Goal: Transaction & Acquisition: Subscribe to service/newsletter

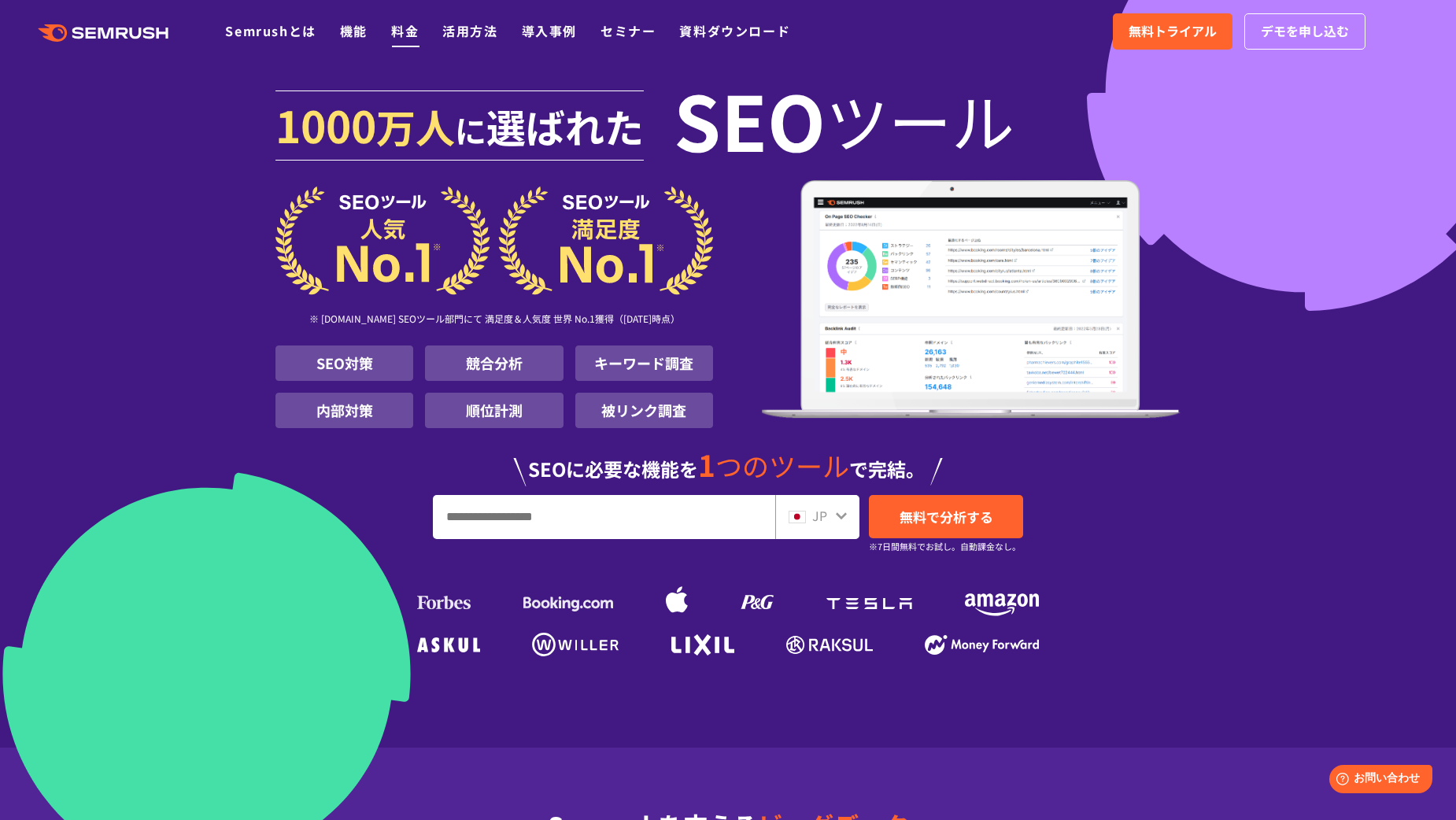
click at [396, 26] on link "料金" at bounding box center [405, 30] width 28 height 19
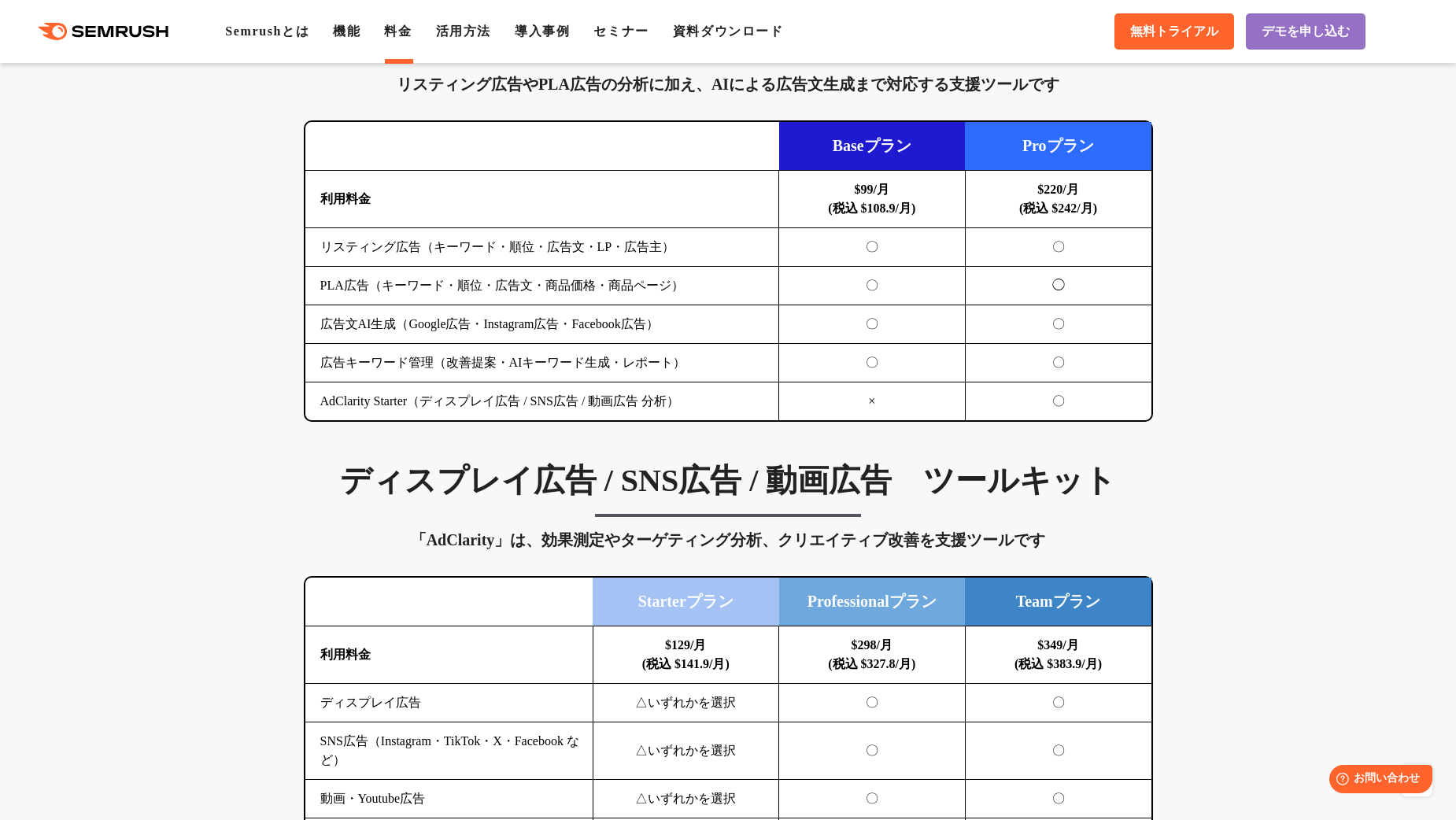
scroll to position [1693, 0]
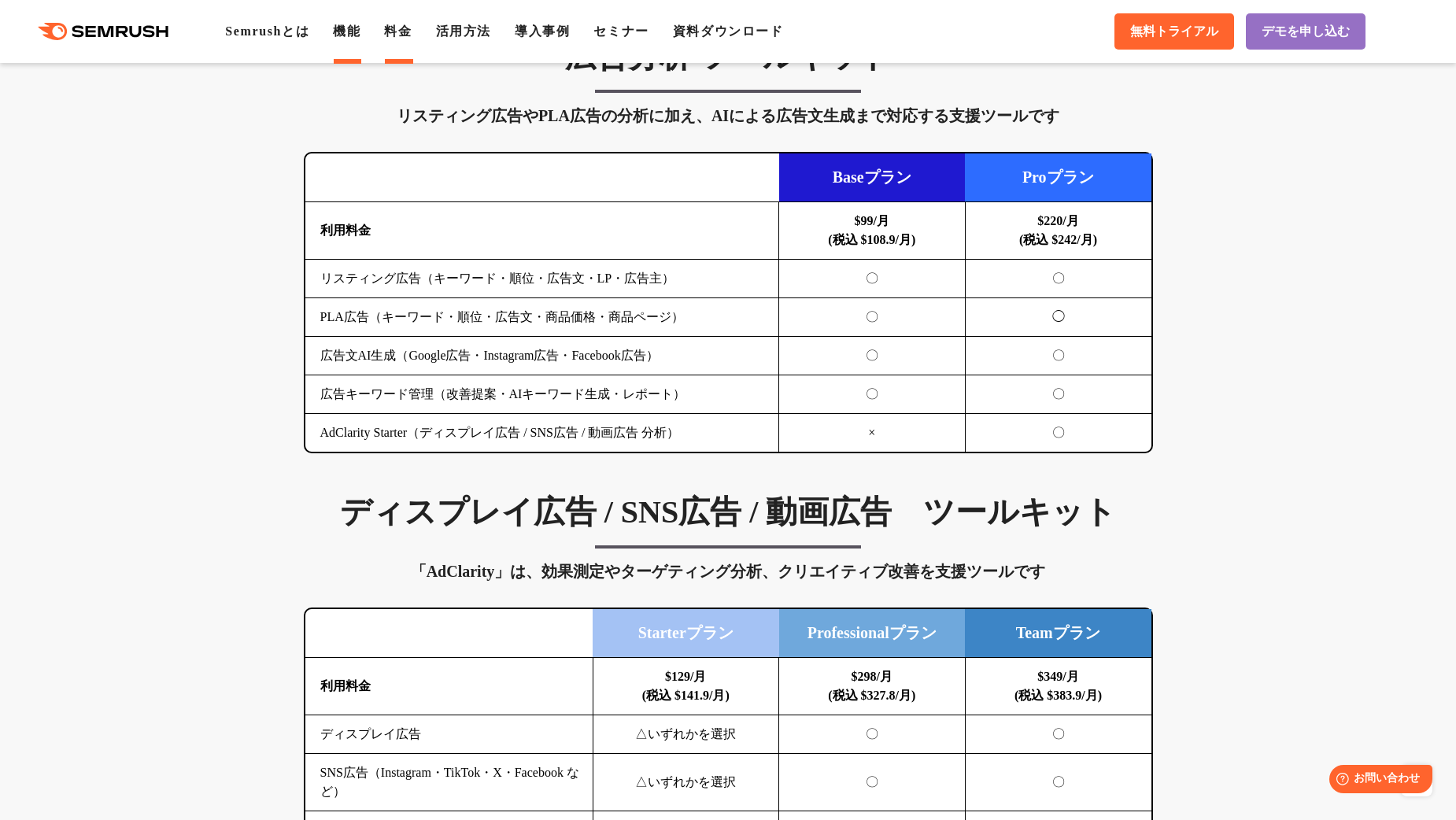
click at [352, 32] on link "機能" at bounding box center [347, 31] width 28 height 13
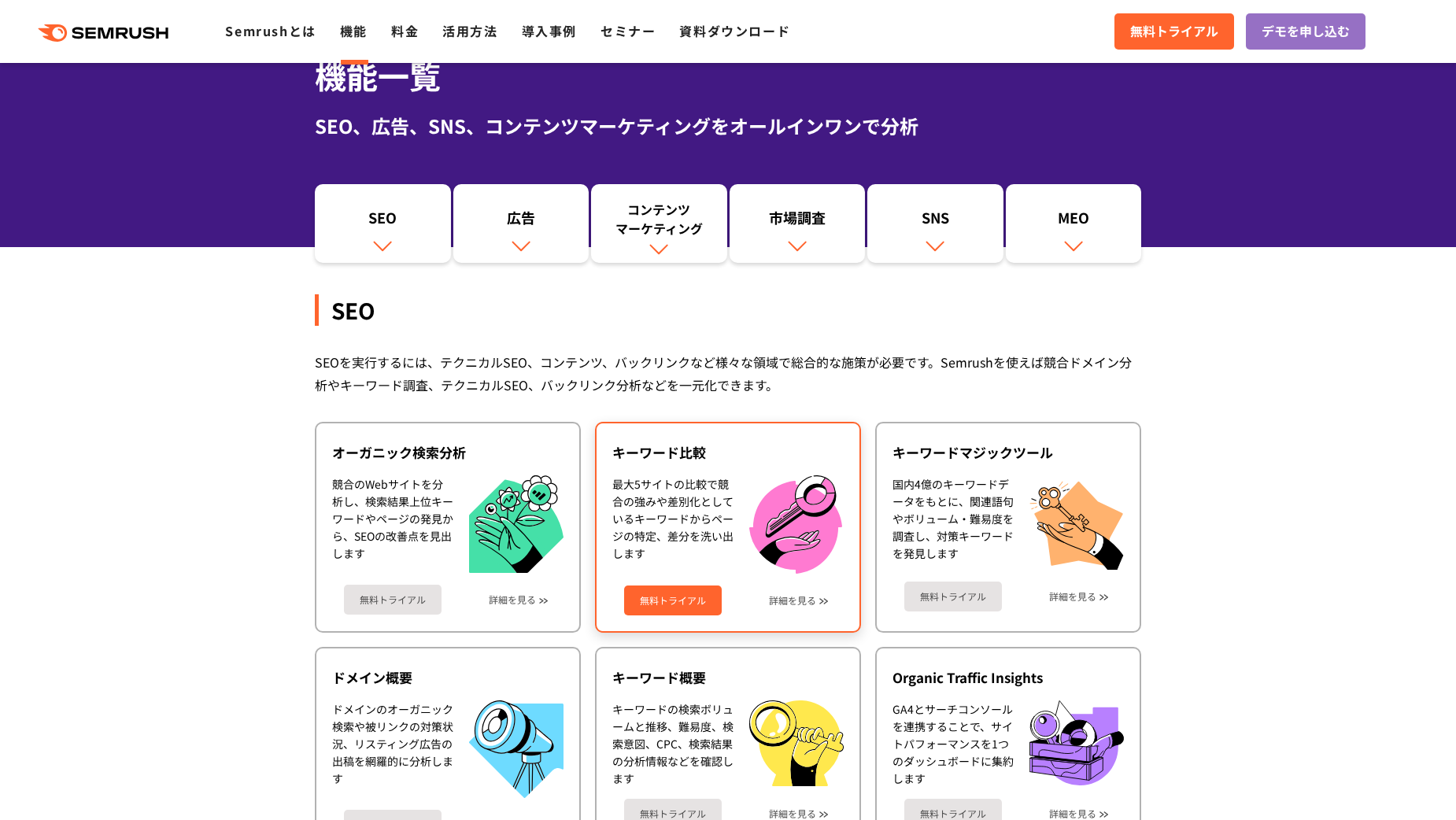
click at [661, 596] on link "無料トライアル" at bounding box center [672, 600] width 98 height 30
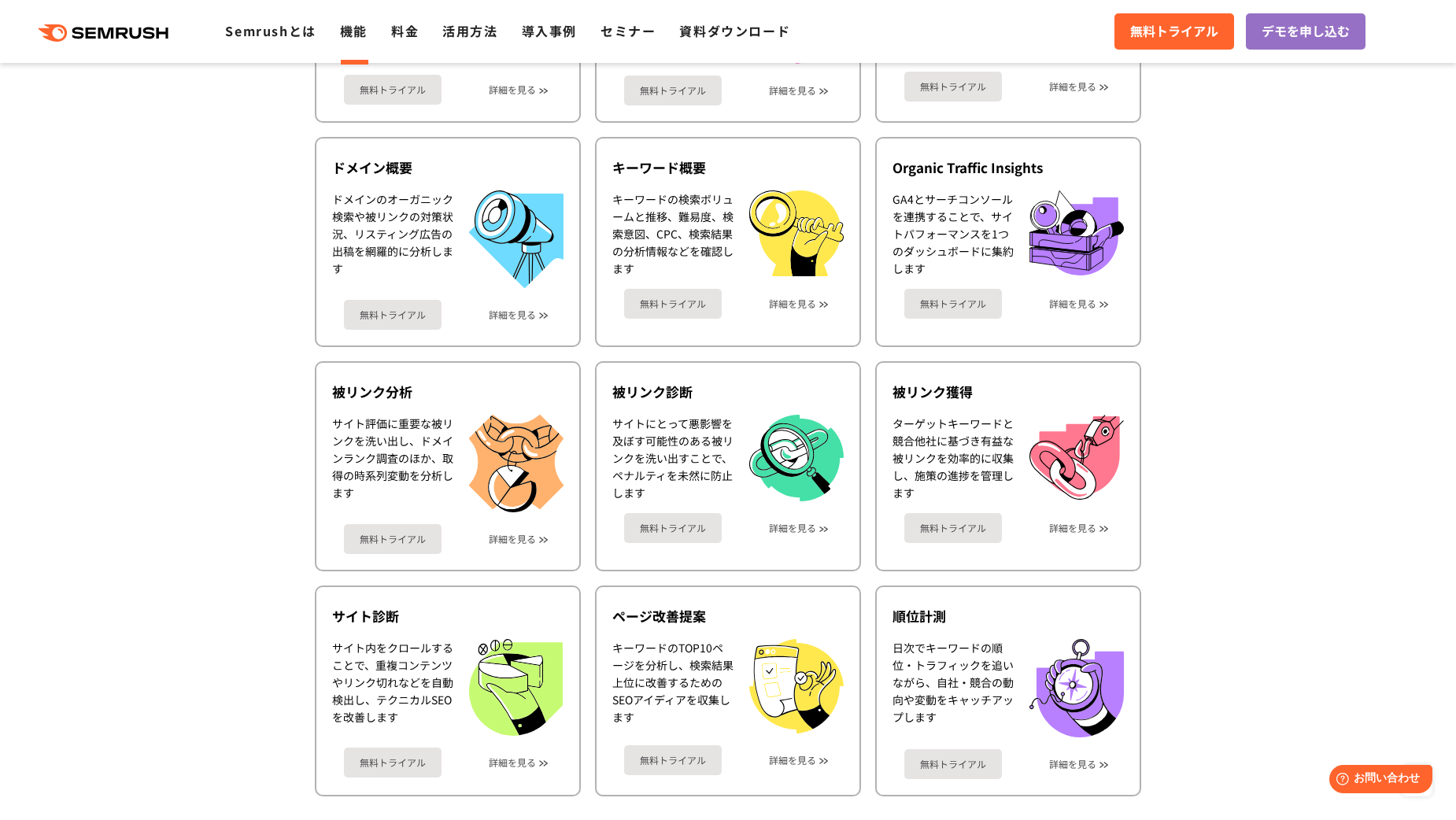
scroll to position [575, 0]
